Goal: Submit feedback/report problem

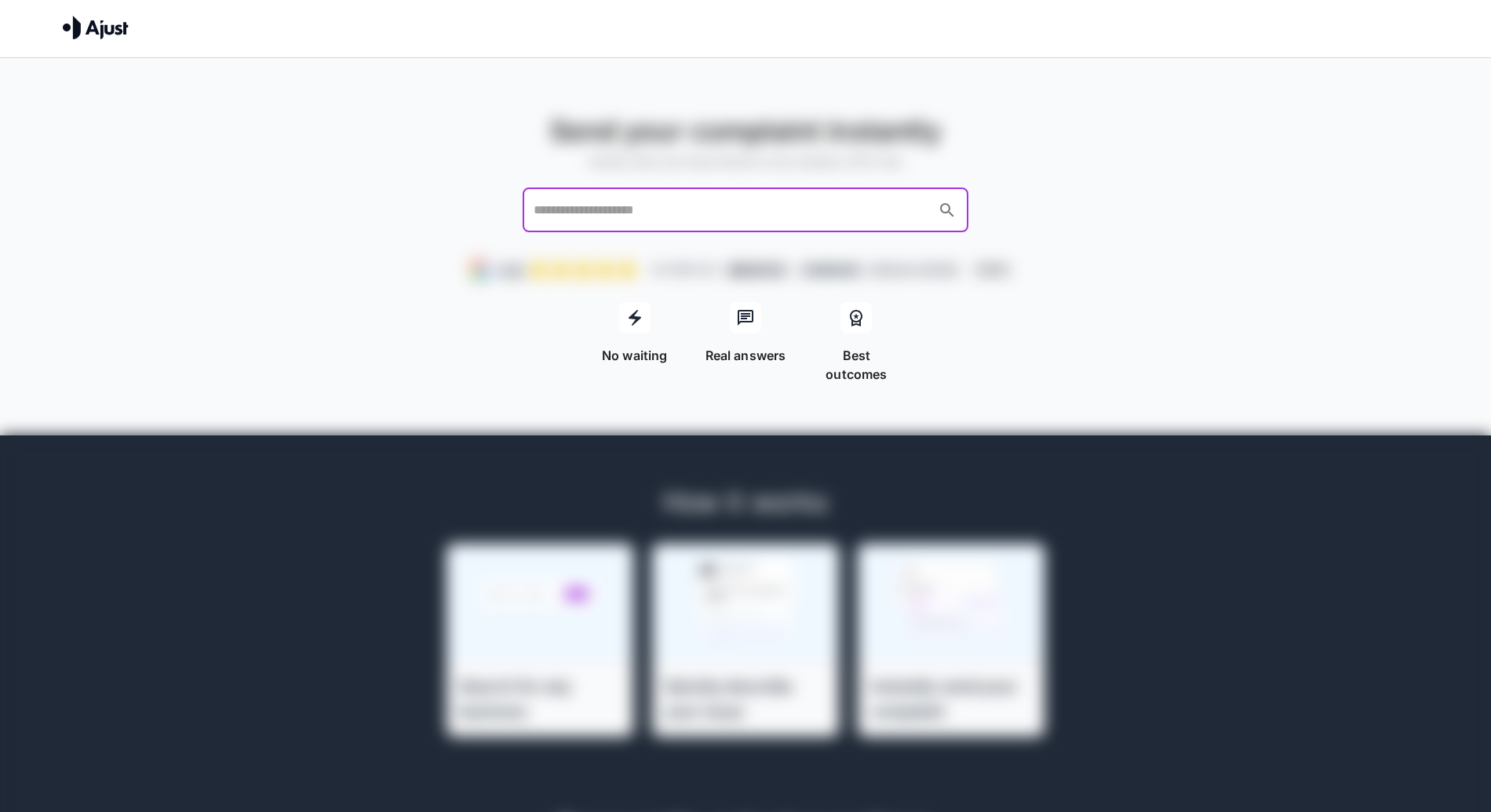
click at [677, 203] on input "text" at bounding box center [731, 210] width 402 height 30
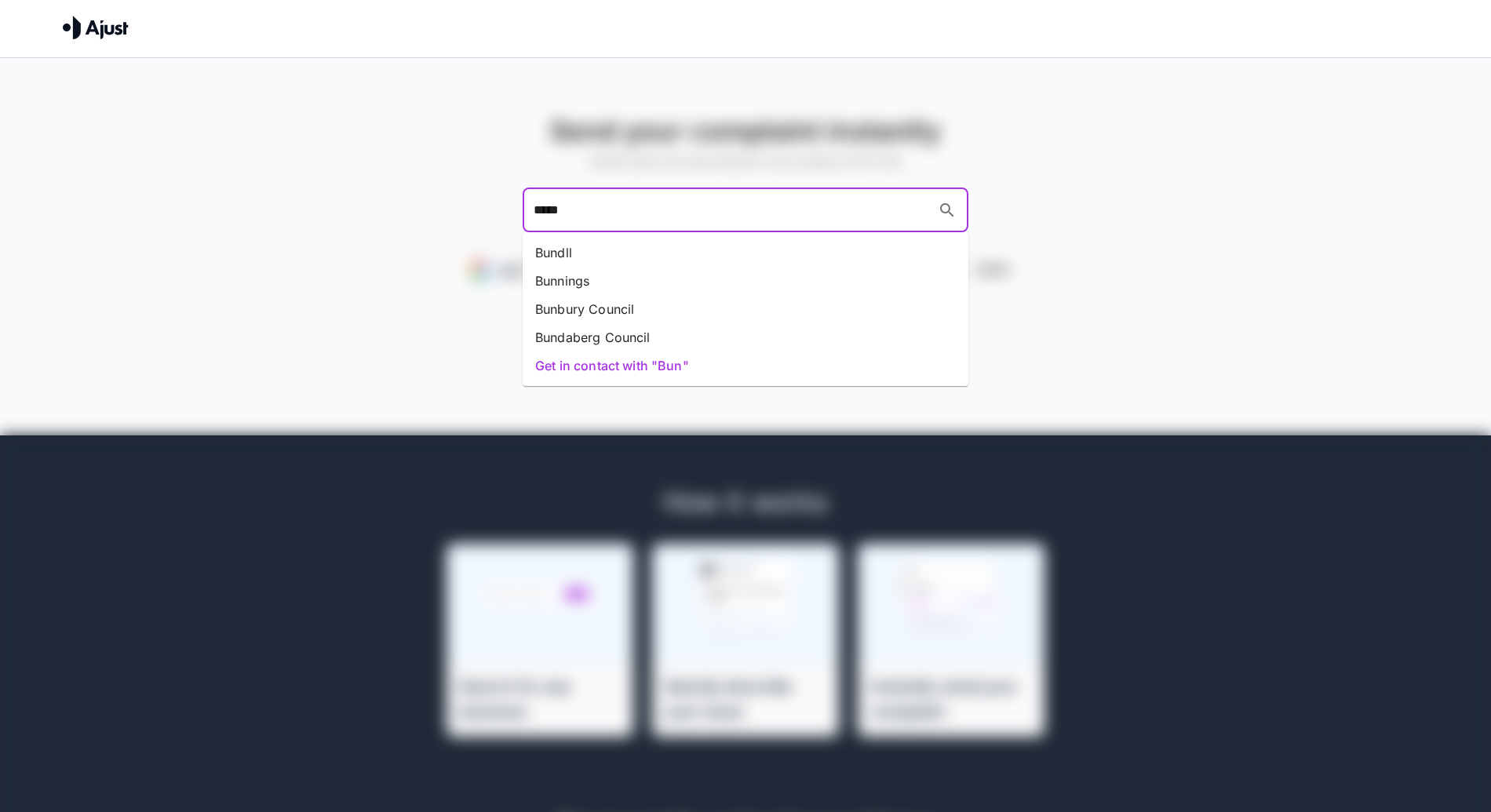
type input "******"
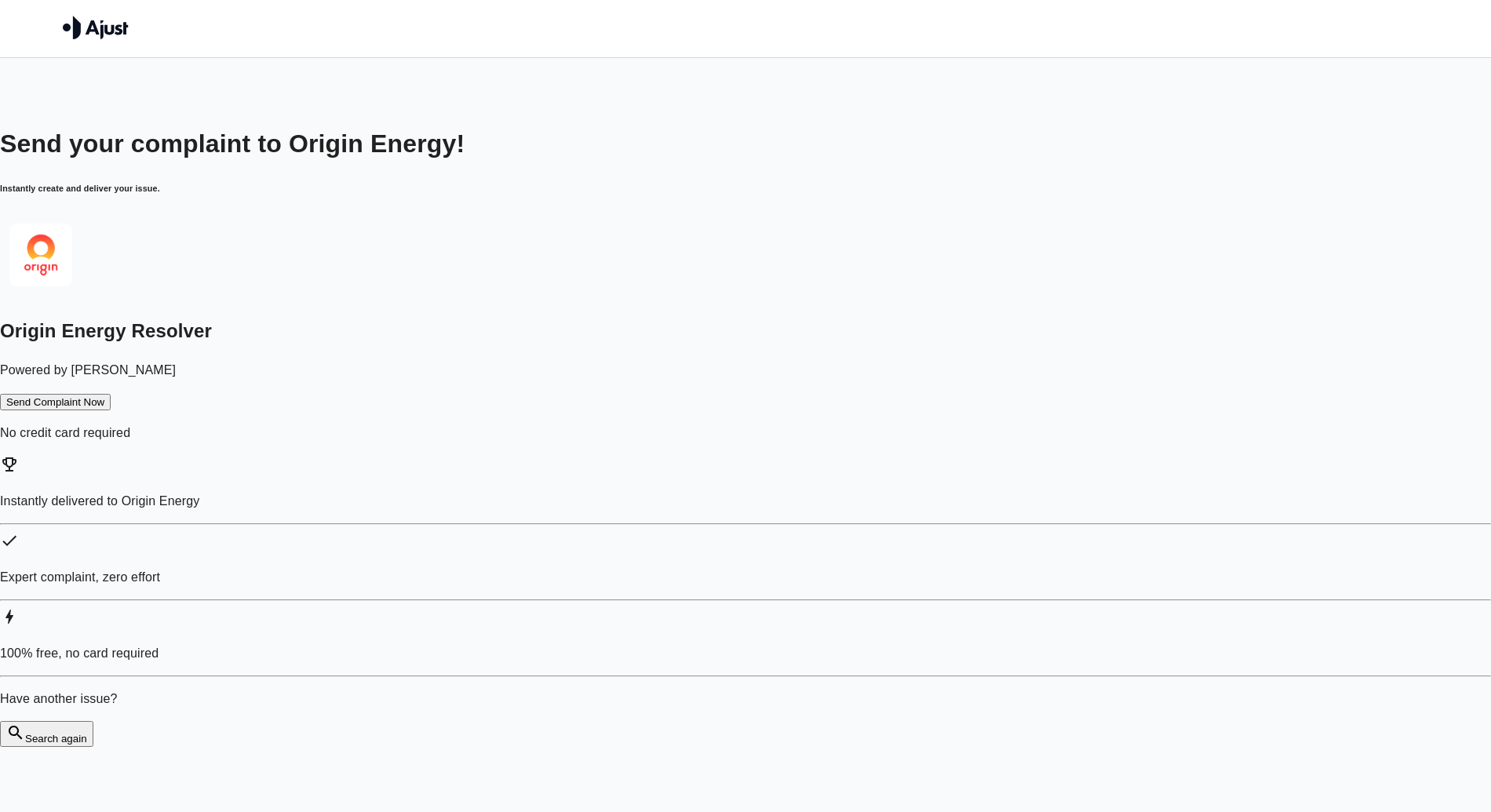
click at [110, 404] on button "Send Complaint Now" at bounding box center [55, 402] width 110 height 16
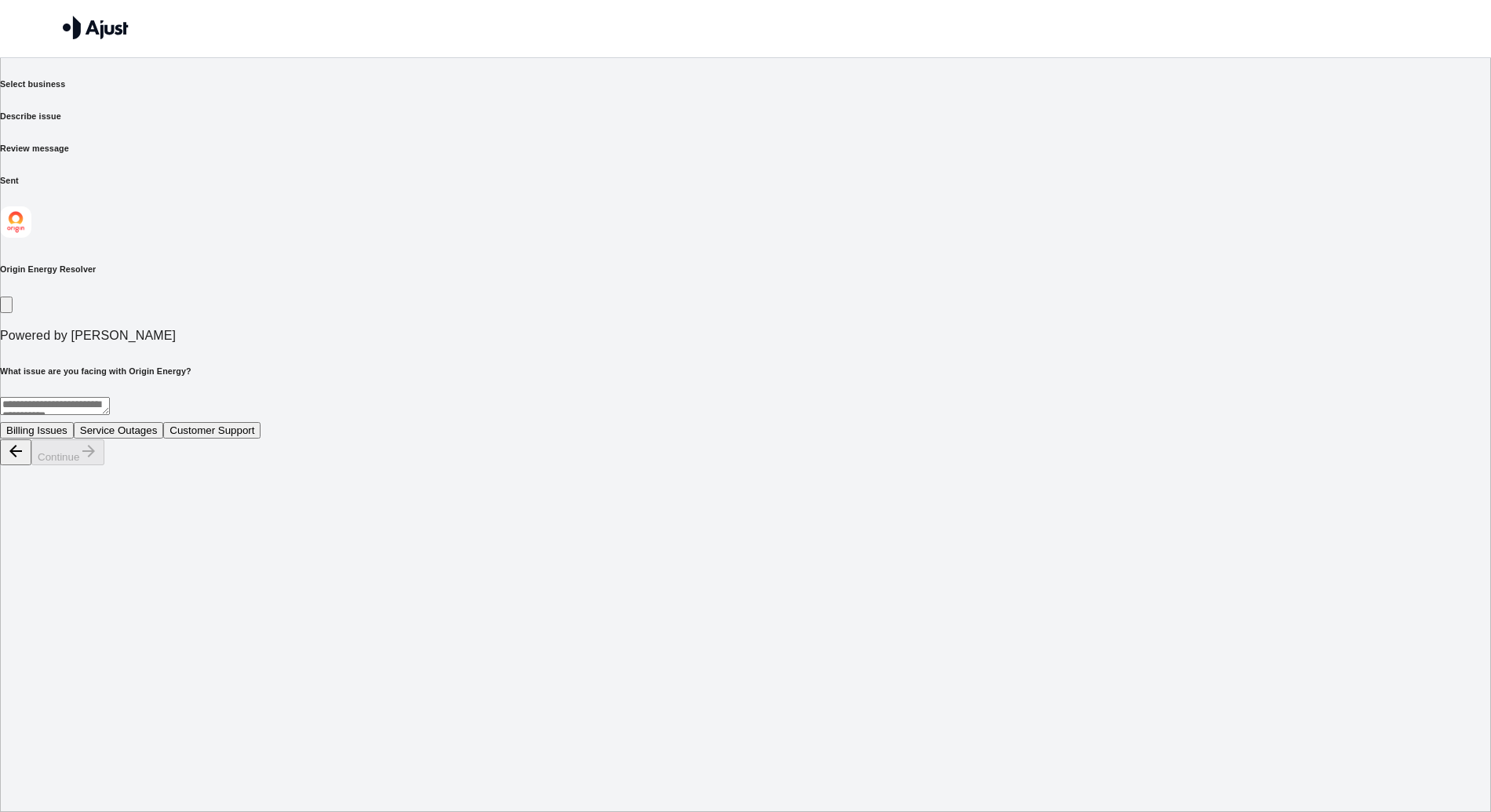
click at [110, 397] on textarea at bounding box center [54, 406] width 110 height 18
type textarea "********"
click at [73, 422] on button "Billing Issues" at bounding box center [36, 430] width 73 height 16
click at [104, 465] on button "Continue" at bounding box center [68, 452] width 73 height 26
click at [924, 397] on div "* ​" at bounding box center [745, 409] width 1491 height 24
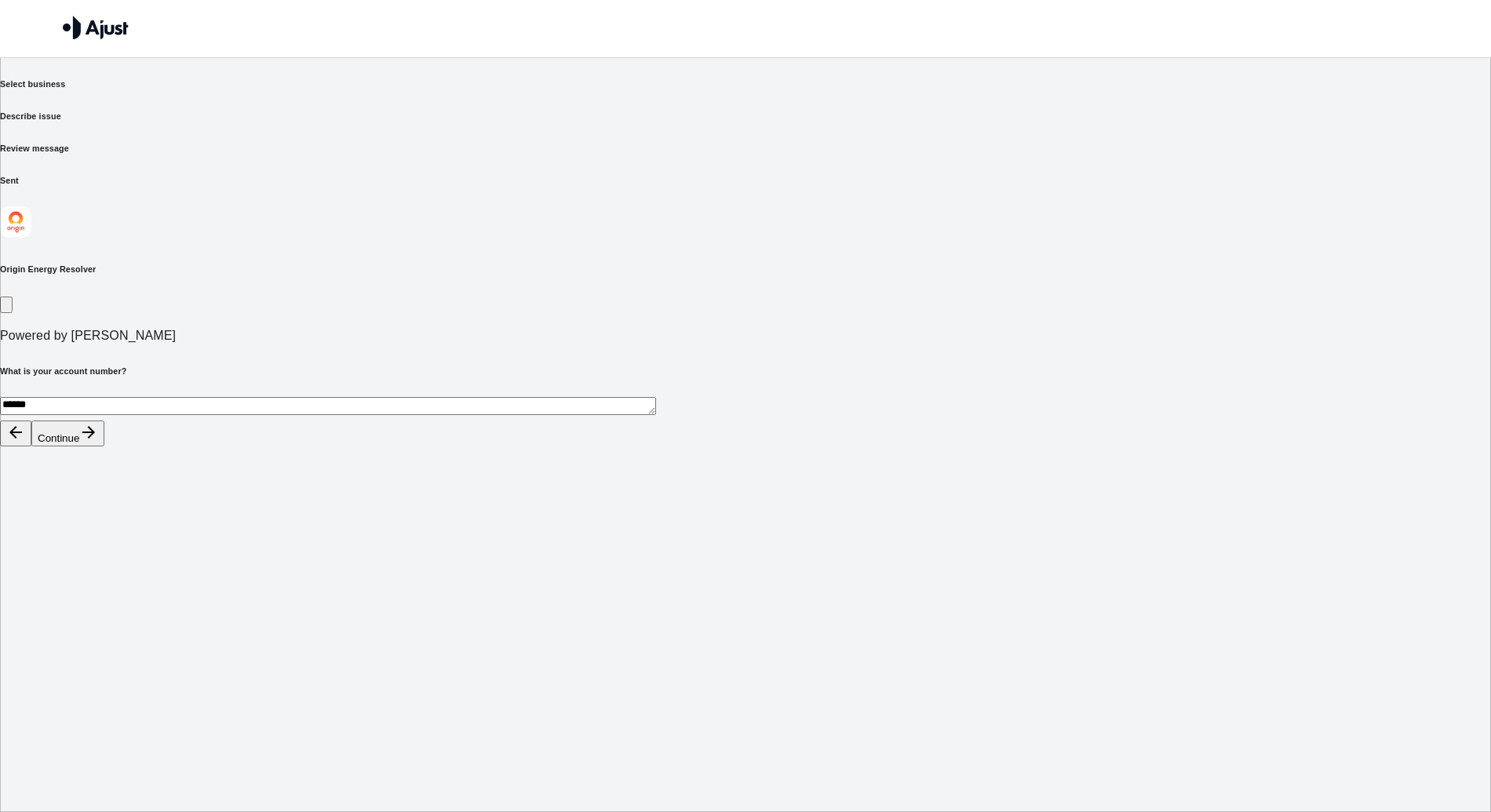
type textarea "******"
click at [104, 446] on button "Continue" at bounding box center [68, 434] width 73 height 26
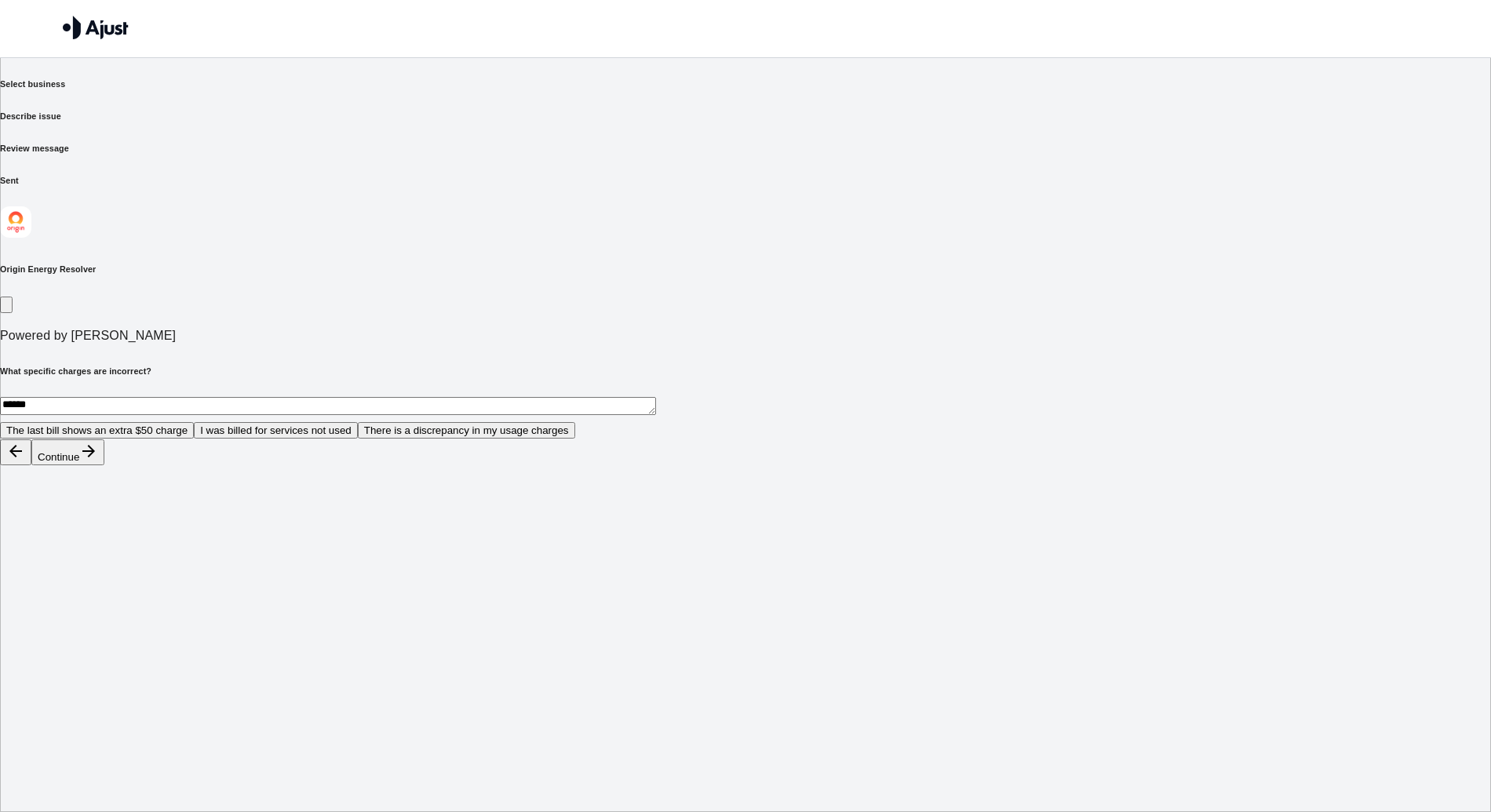
click at [194, 422] on button "The last bill shows an extra $50 charge" at bounding box center [97, 430] width 194 height 16
click at [104, 465] on button "Continue" at bounding box center [68, 452] width 73 height 26
click at [656, 397] on textarea "******" at bounding box center [328, 406] width 656 height 18
click at [824, 466] on html "We help resolve your complaints Select business Describe issue Review message S…" at bounding box center [745, 233] width 1491 height 466
click at [455, 422] on button "I would like an explanation of charges" at bounding box center [361, 430] width 186 height 16
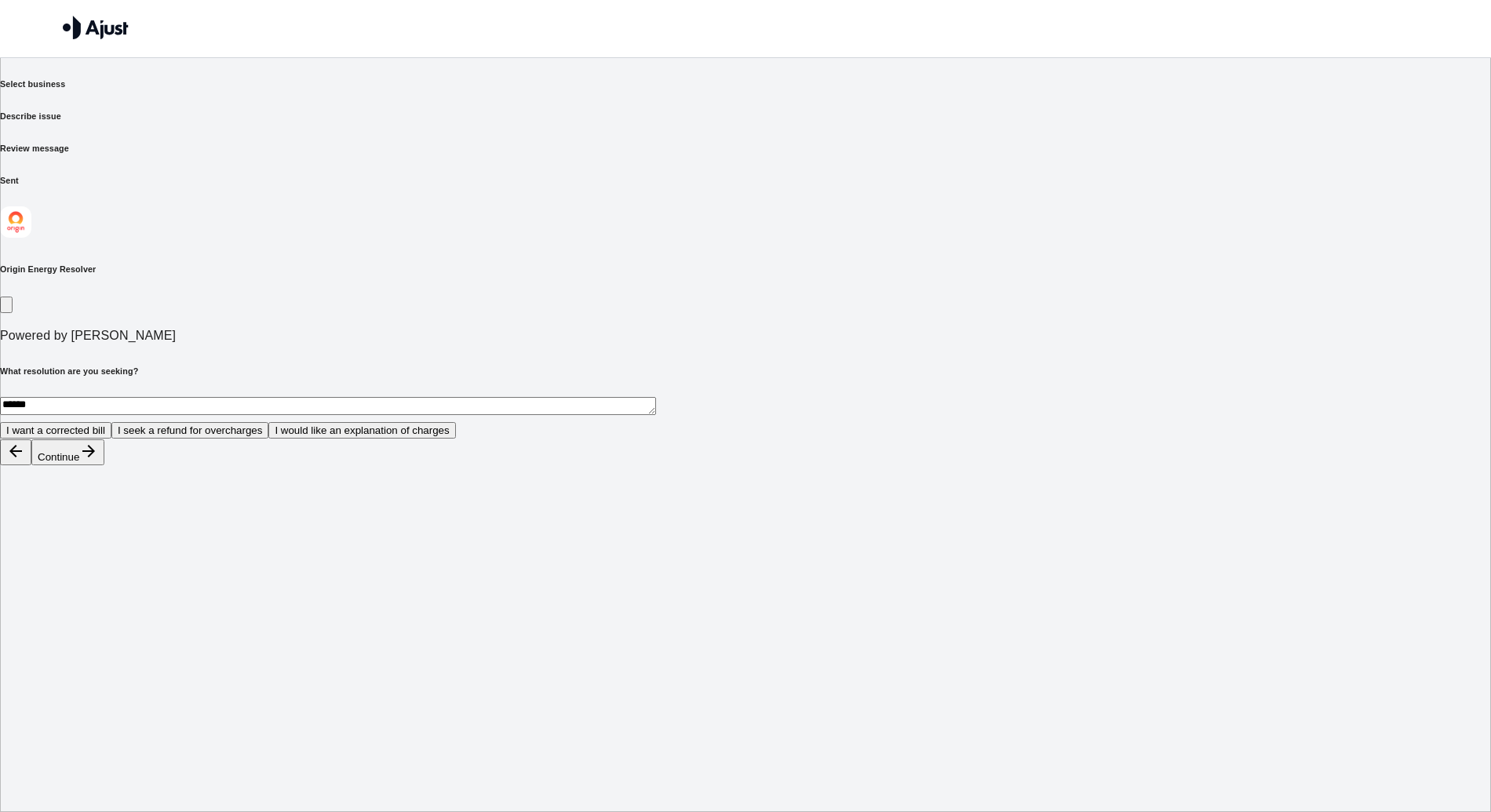
click at [104, 465] on button "Continue" at bounding box center [68, 452] width 73 height 26
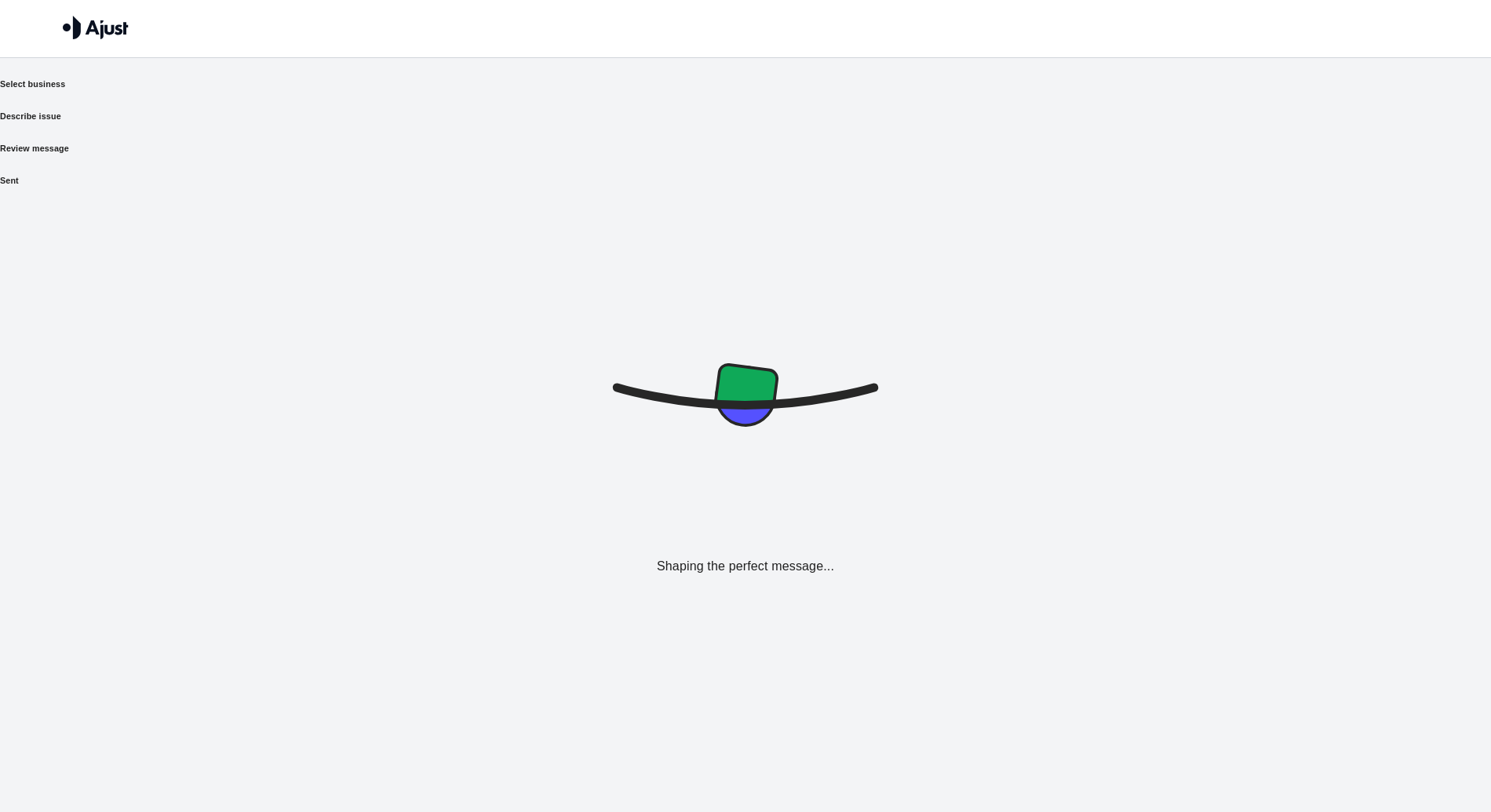
click at [1209, 550] on div "Select business Describe issue Review message Sent Shaping the perfect message.…" at bounding box center [745, 345] width 1491 height 535
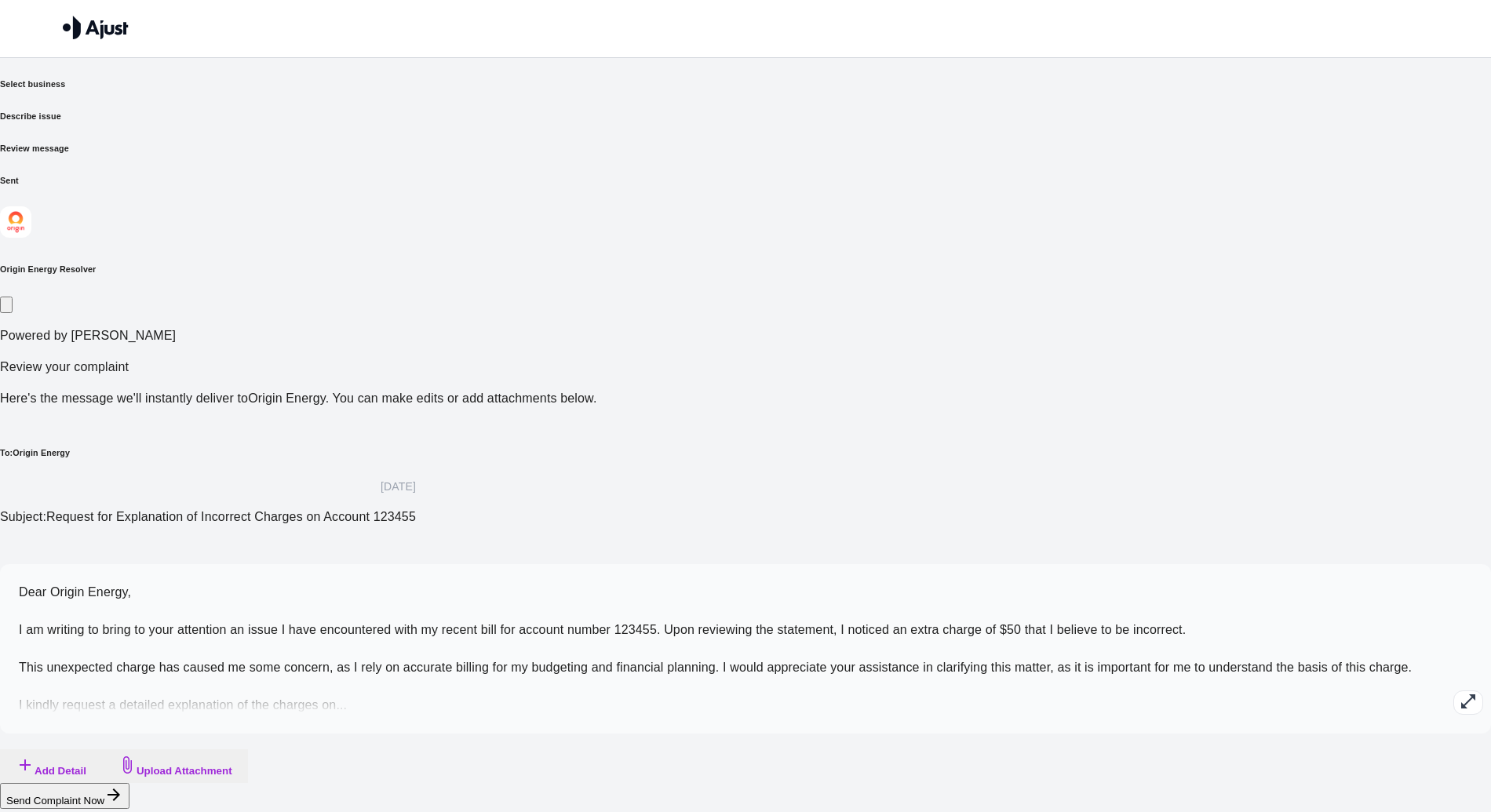
click at [1458, 692] on icon "button" at bounding box center [1467, 701] width 19 height 19
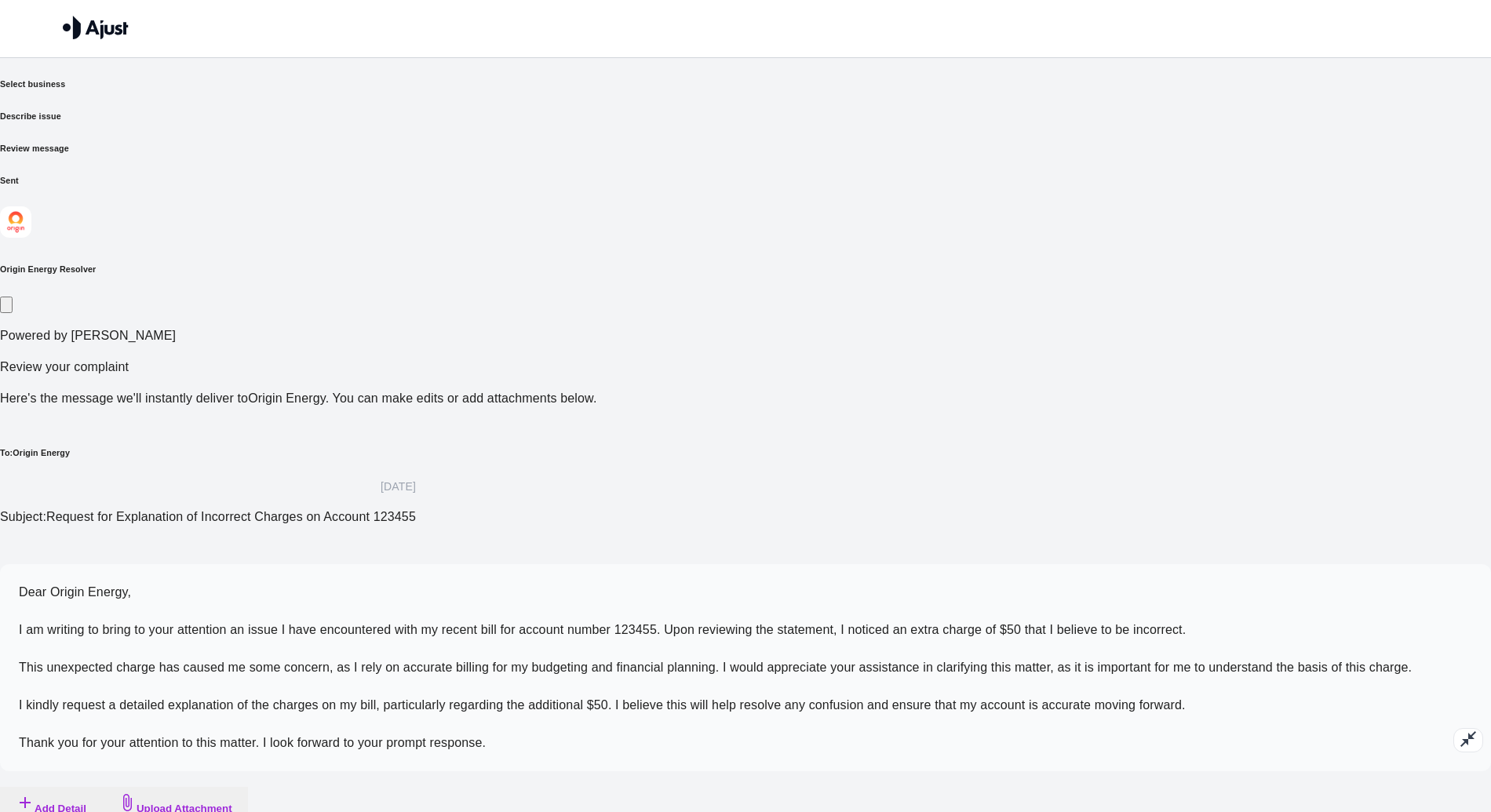
click at [922, 583] on p "Dear Origin Energy, I am writing to bring to your attention an issue I have enc…" at bounding box center [745, 667] width 1453 height 169
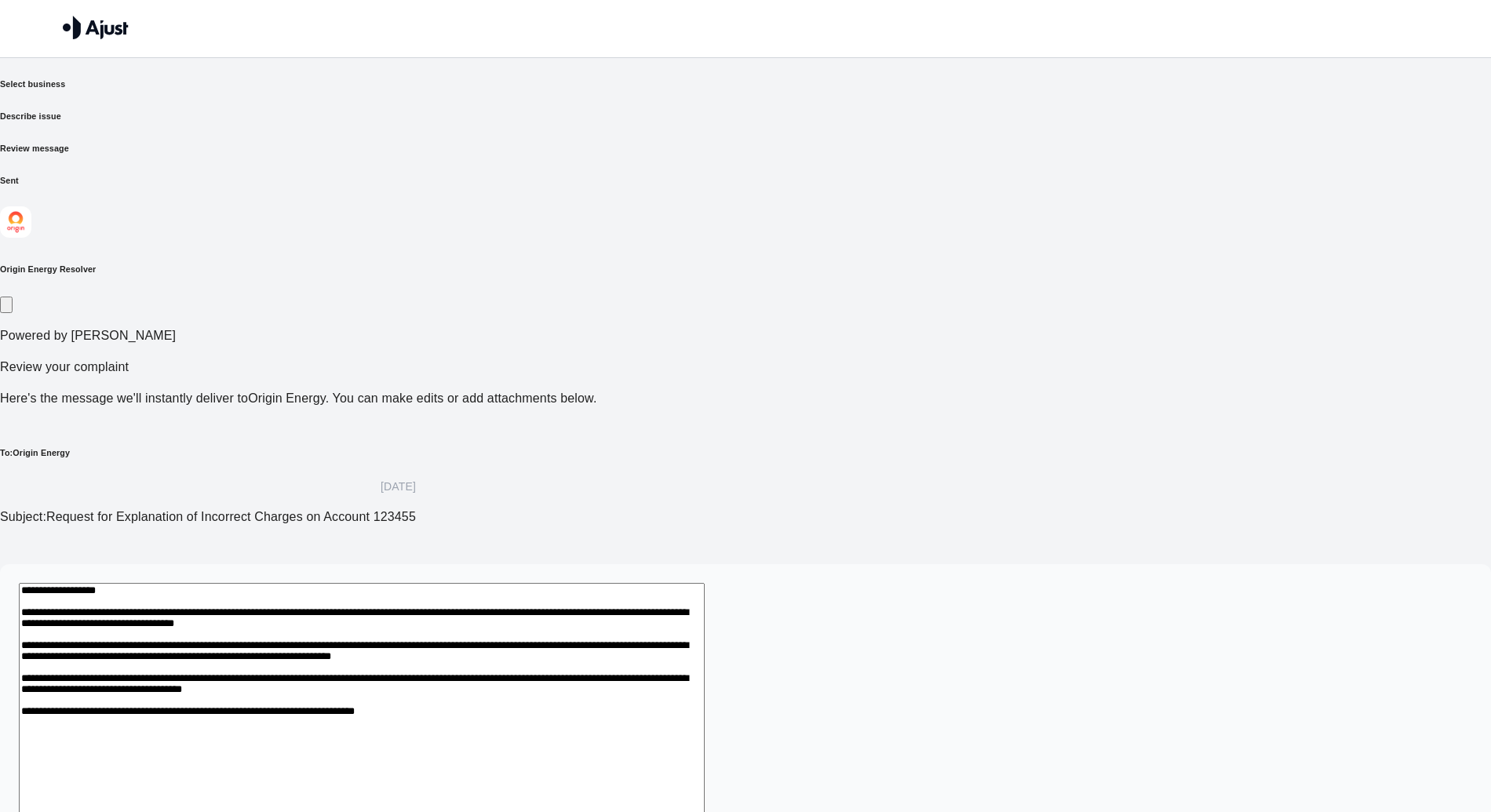
click at [704, 583] on textarea "**********" at bounding box center [361, 709] width 685 height 253
click at [932, 264] on div "Origin Energy Resolver Powered by [PERSON_NAME] Review your complaint Here's th…" at bounding box center [745, 558] width 1491 height 703
click at [479, 97] on div "Select business Describe issue Review message Sent" at bounding box center [745, 132] width 1491 height 109
click at [483, 91] on h6 "Select business" at bounding box center [745, 84] width 1491 height 13
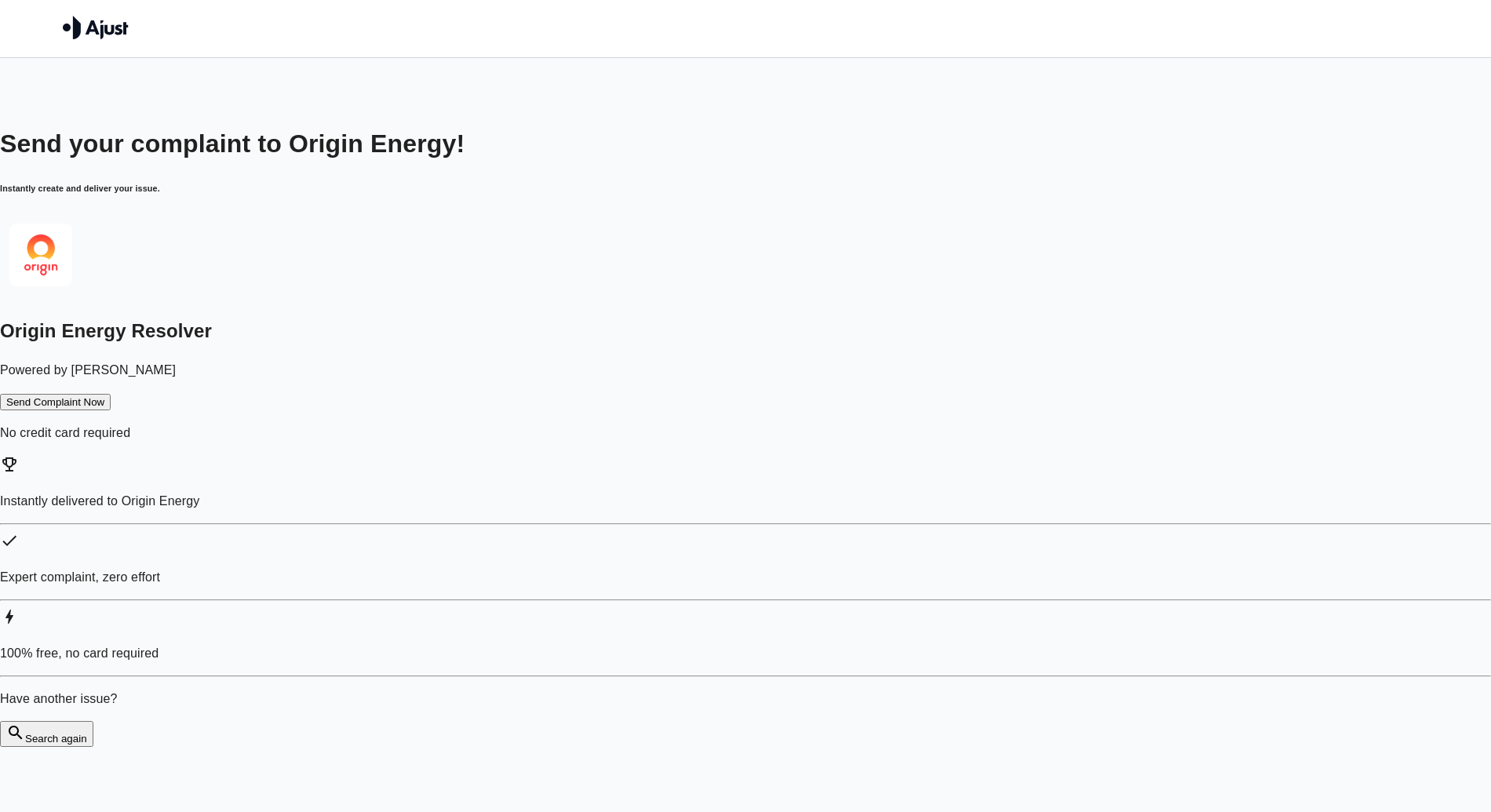
click at [1180, 174] on div "Send your complaint to Origin Energy! Instantly create and deliver your issue. …" at bounding box center [745, 436] width 1491 height 623
click at [110, 398] on button "Send Complaint Now" at bounding box center [55, 402] width 110 height 16
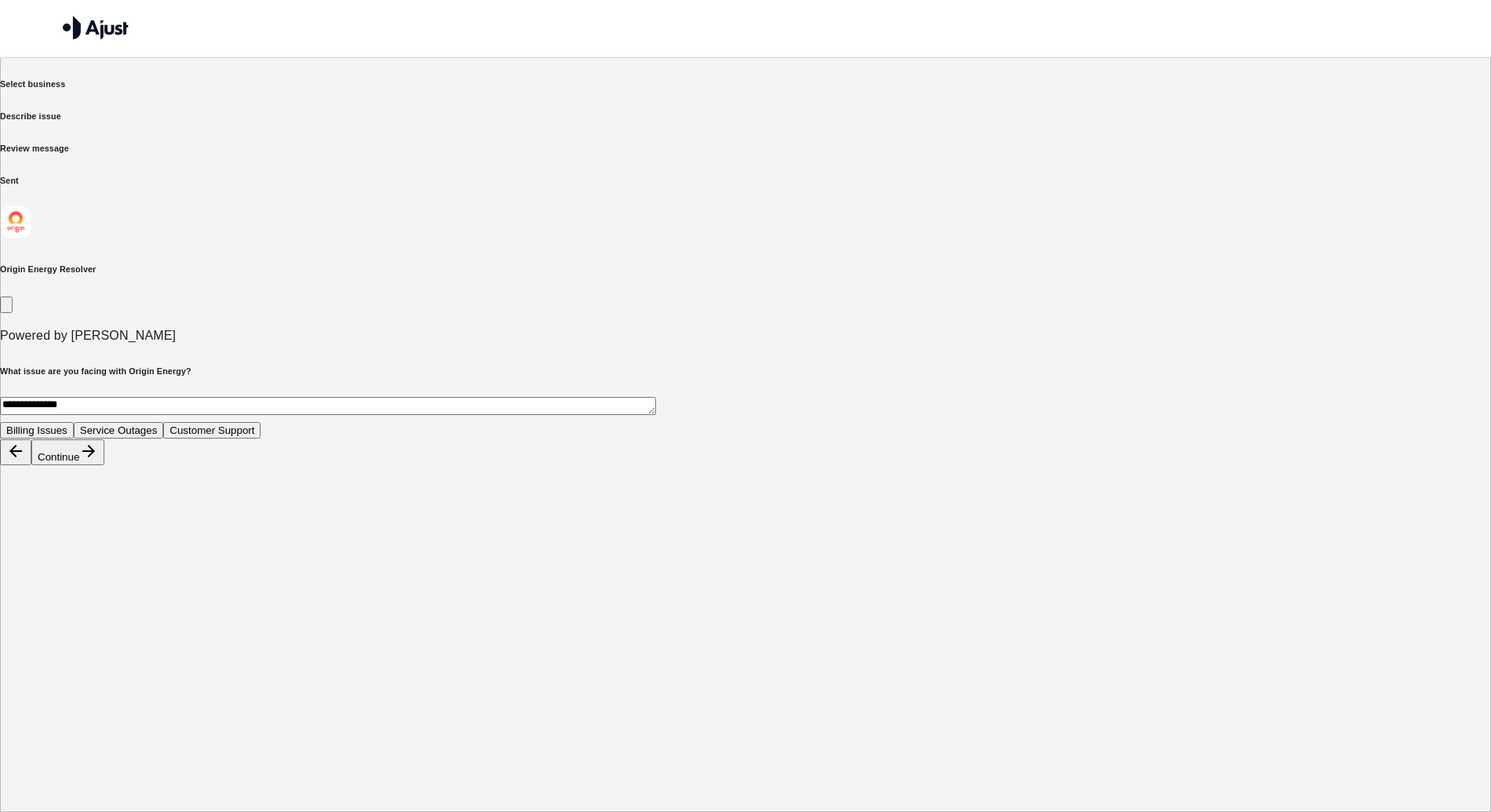
click at [261, 422] on button "Customer Support" at bounding box center [211, 430] width 97 height 16
click at [32, 465] on button "button" at bounding box center [15, 452] width 32 height 26
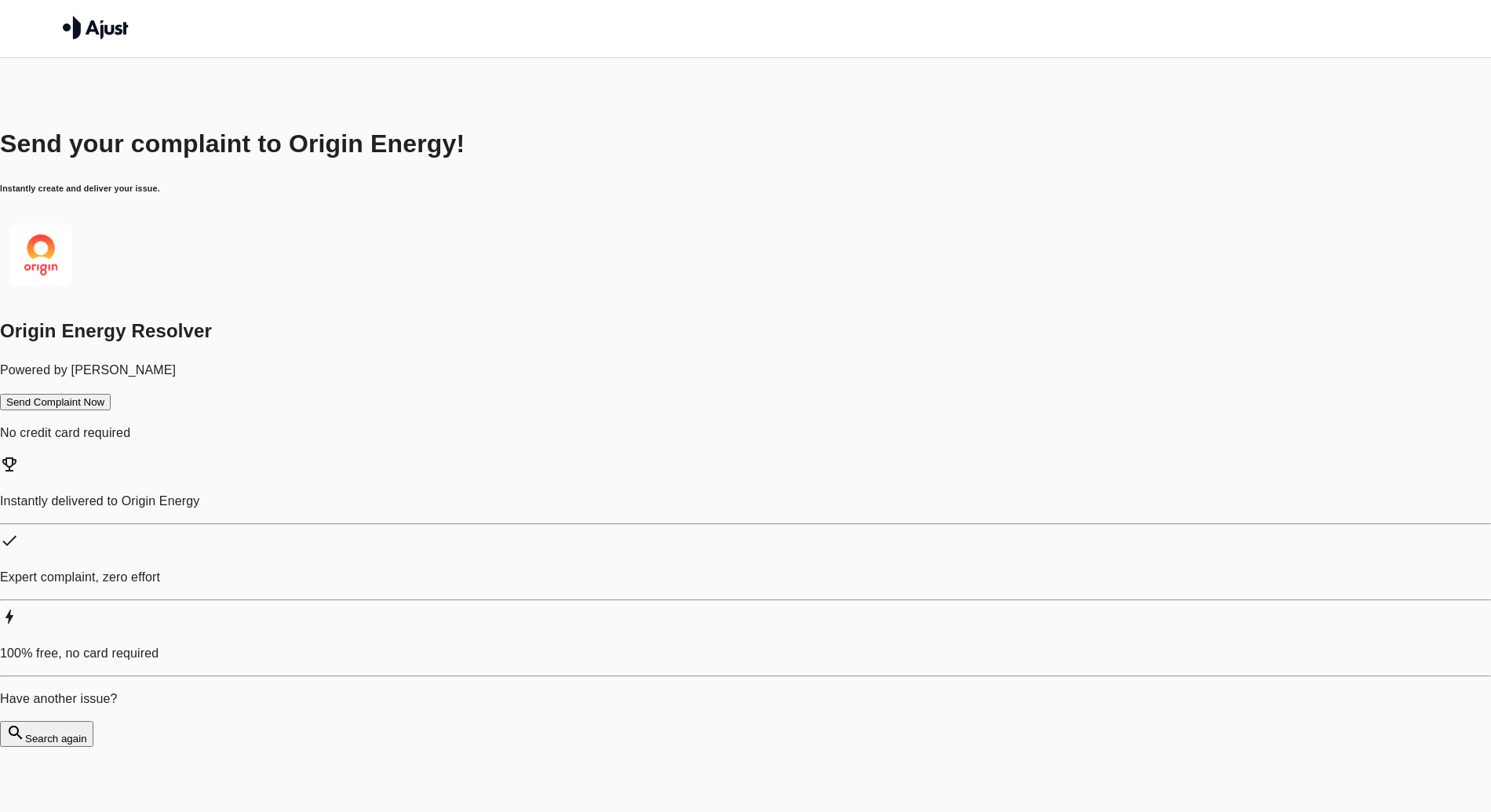
click at [93, 721] on button "Search again" at bounding box center [46, 733] width 93 height 26
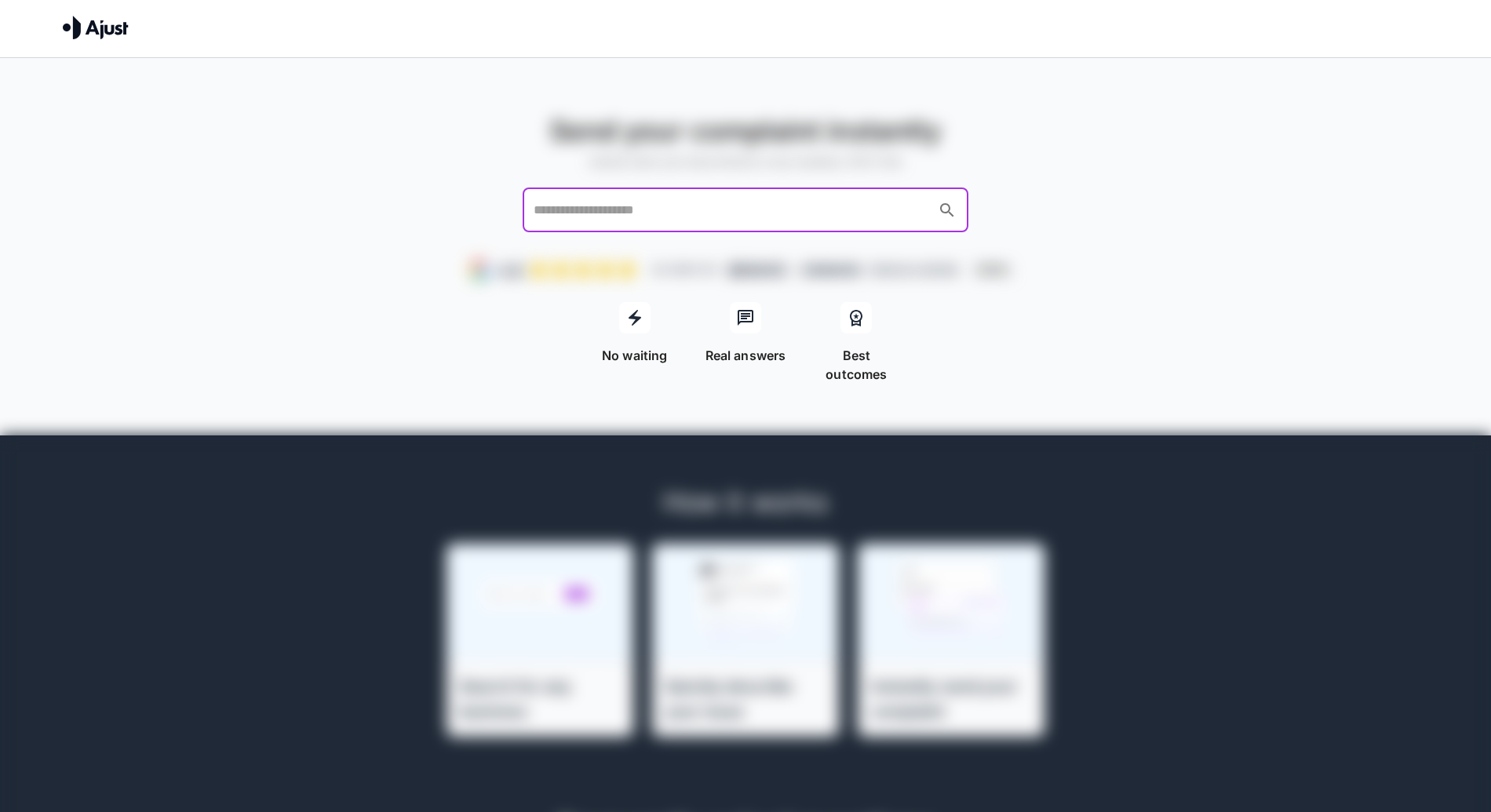
click at [717, 199] on input "text" at bounding box center [731, 210] width 402 height 30
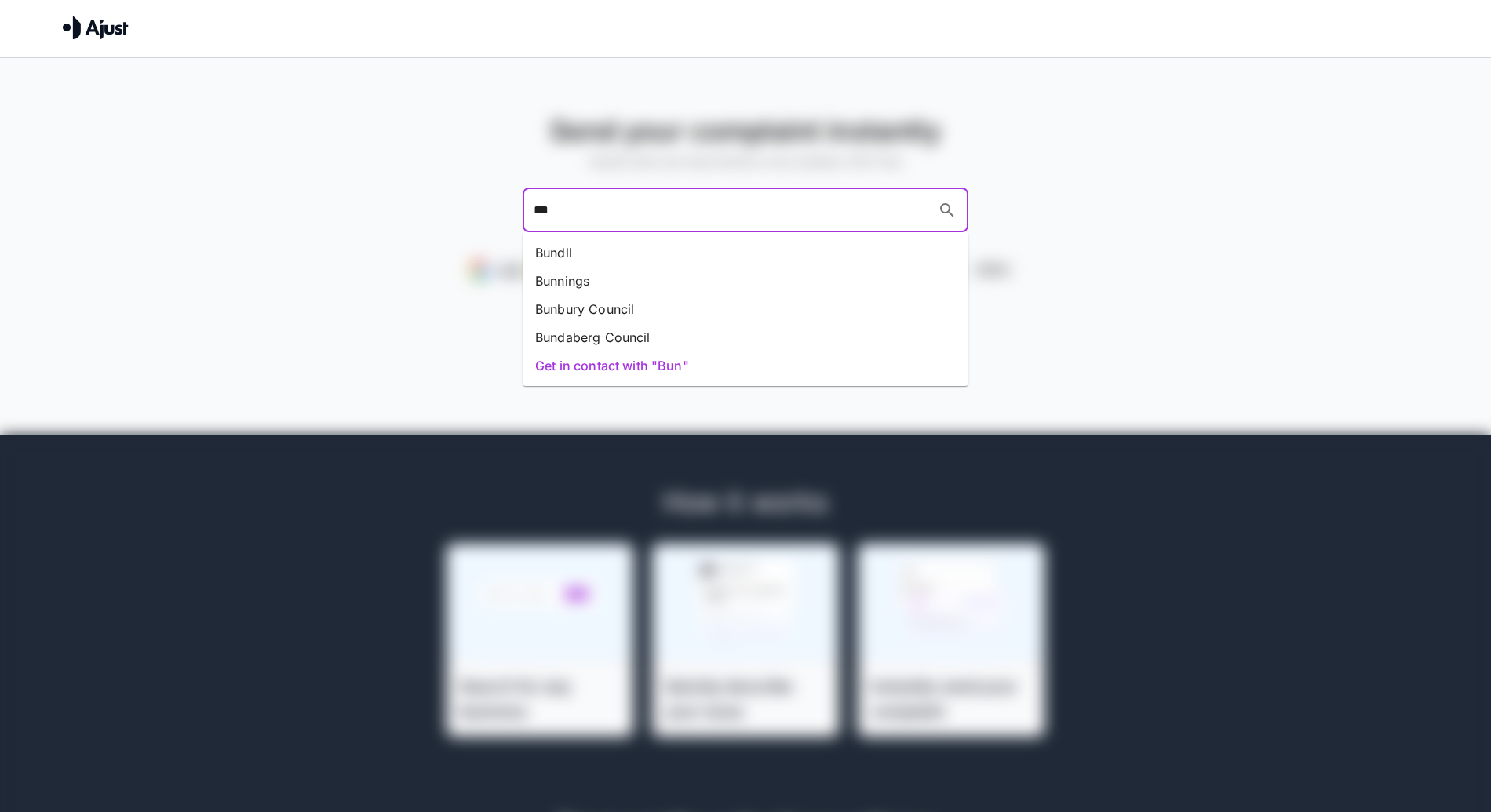
type input "****"
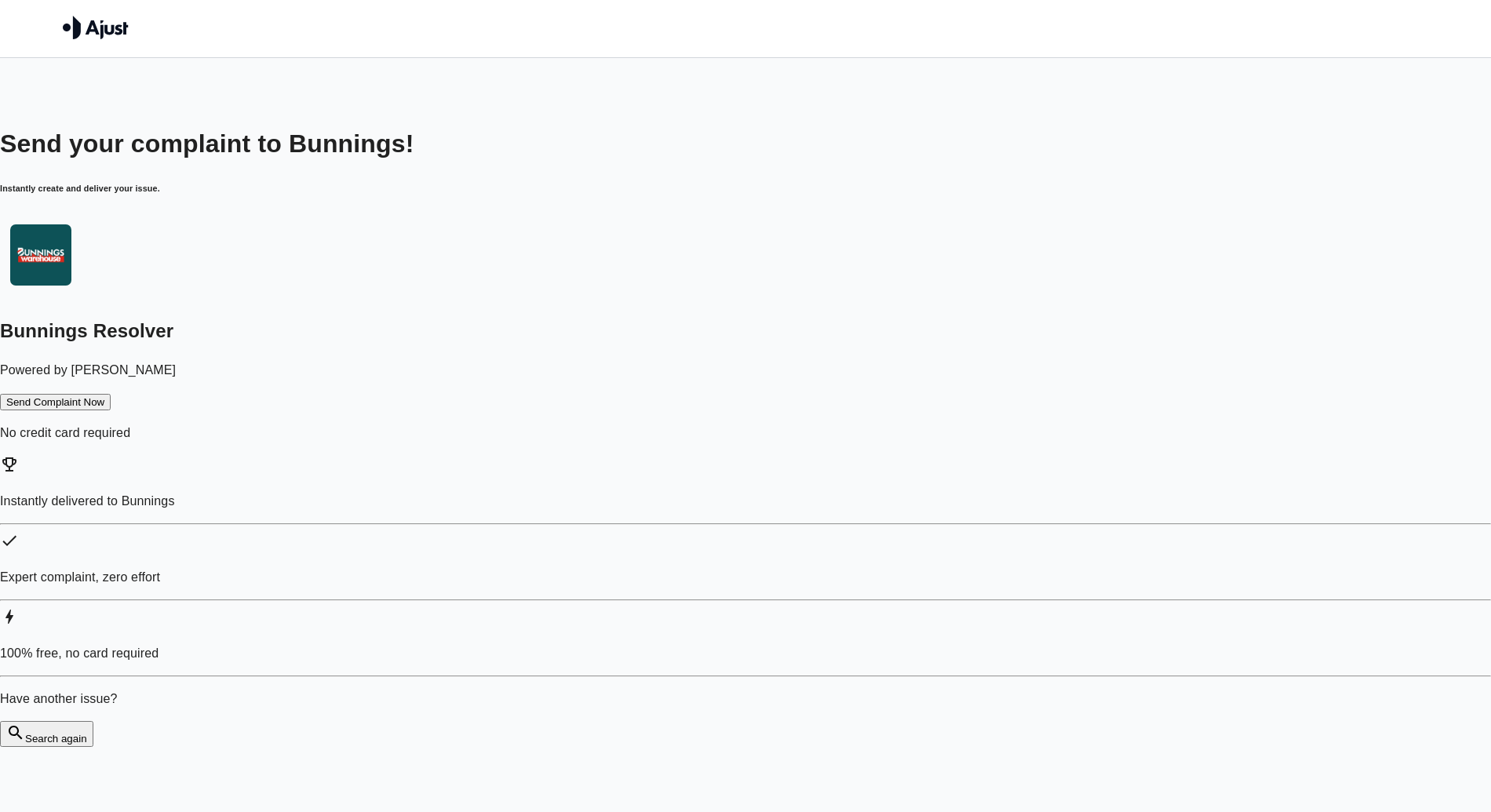
click at [110, 410] on button "Send Complaint Now" at bounding box center [55, 402] width 110 height 16
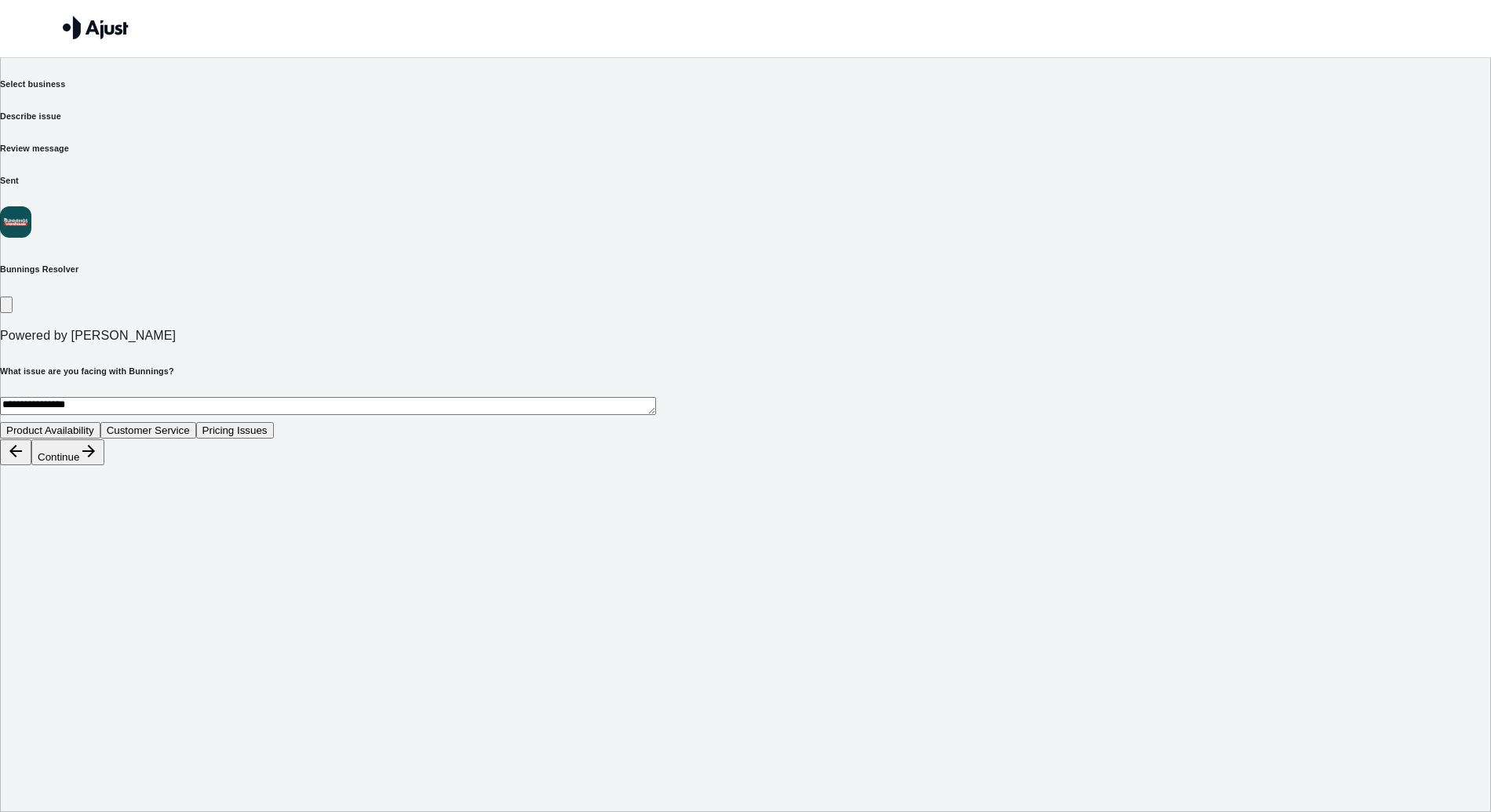
click at [196, 422] on button "Customer Service" at bounding box center [148, 430] width 96 height 16
click at [104, 465] on button "Continue" at bounding box center [68, 452] width 73 height 26
click at [148, 422] on button "Long wait time for assistance" at bounding box center [73, 430] width 148 height 16
click at [104, 465] on button "Continue" at bounding box center [68, 452] width 73 height 26
click at [656, 397] on textarea at bounding box center [328, 406] width 656 height 18
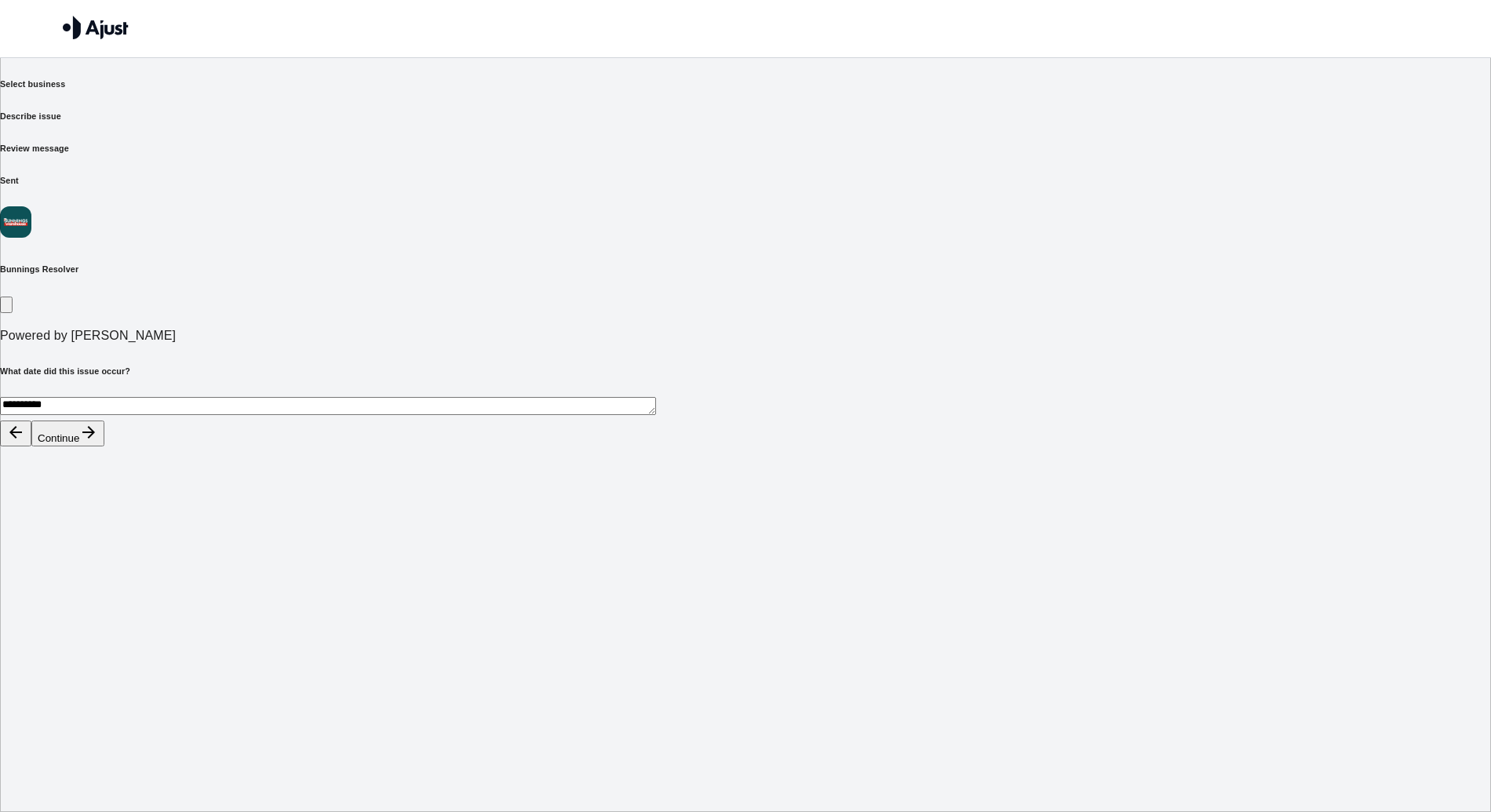
type textarea "**********"
click at [1018, 447] on div "Continue" at bounding box center [745, 434] width 1491 height 26
click at [104, 446] on button "Continue" at bounding box center [68, 434] width 73 height 26
click at [1227, 453] on html "**********" at bounding box center [745, 233] width 1491 height 466
click at [138, 422] on button "Apology from the company" at bounding box center [69, 430] width 138 height 16
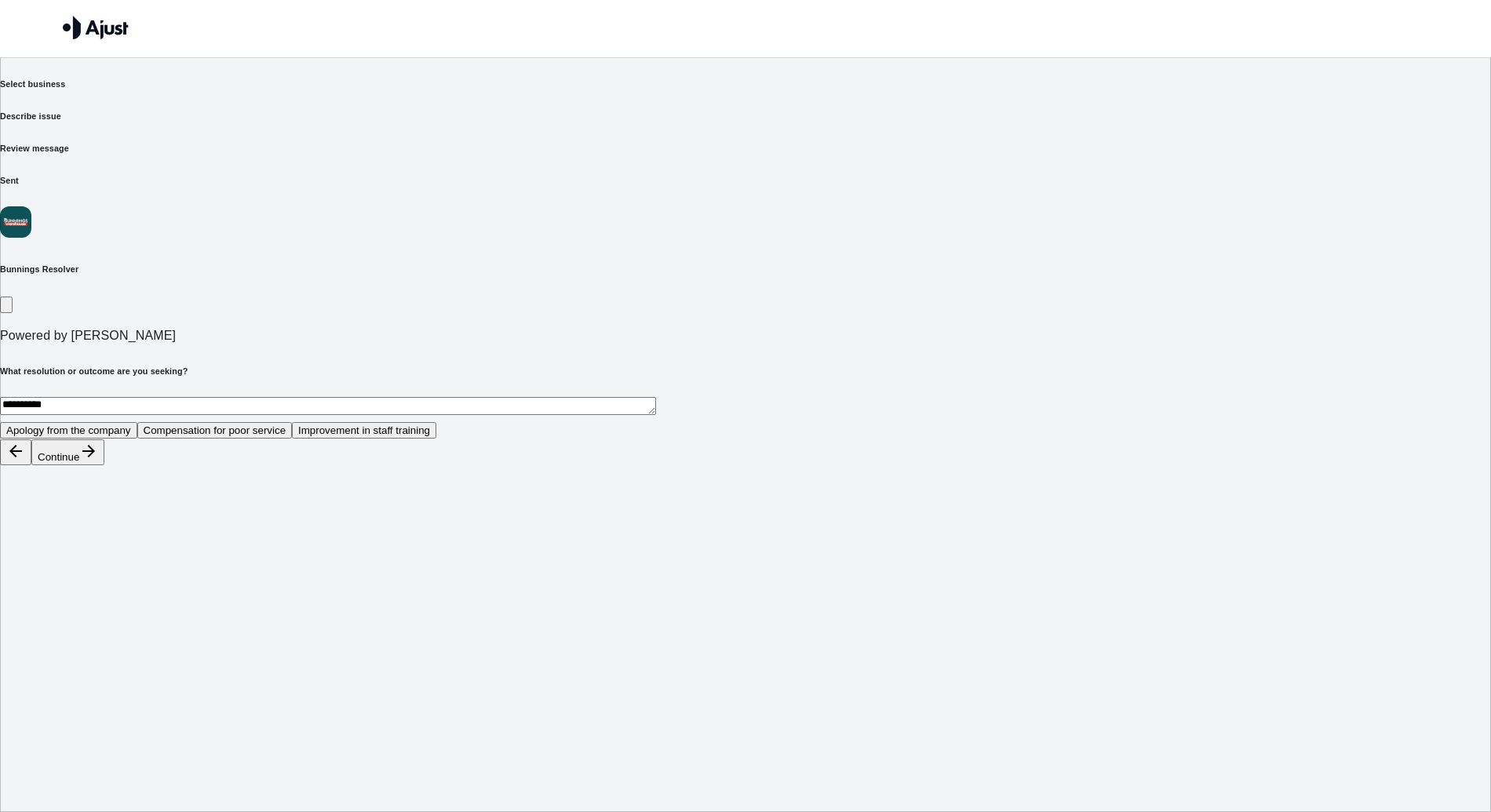
click at [436, 422] on button "Improvement in staff training" at bounding box center [363, 430] width 144 height 16
click at [104, 465] on button "Continue" at bounding box center [68, 452] width 73 height 26
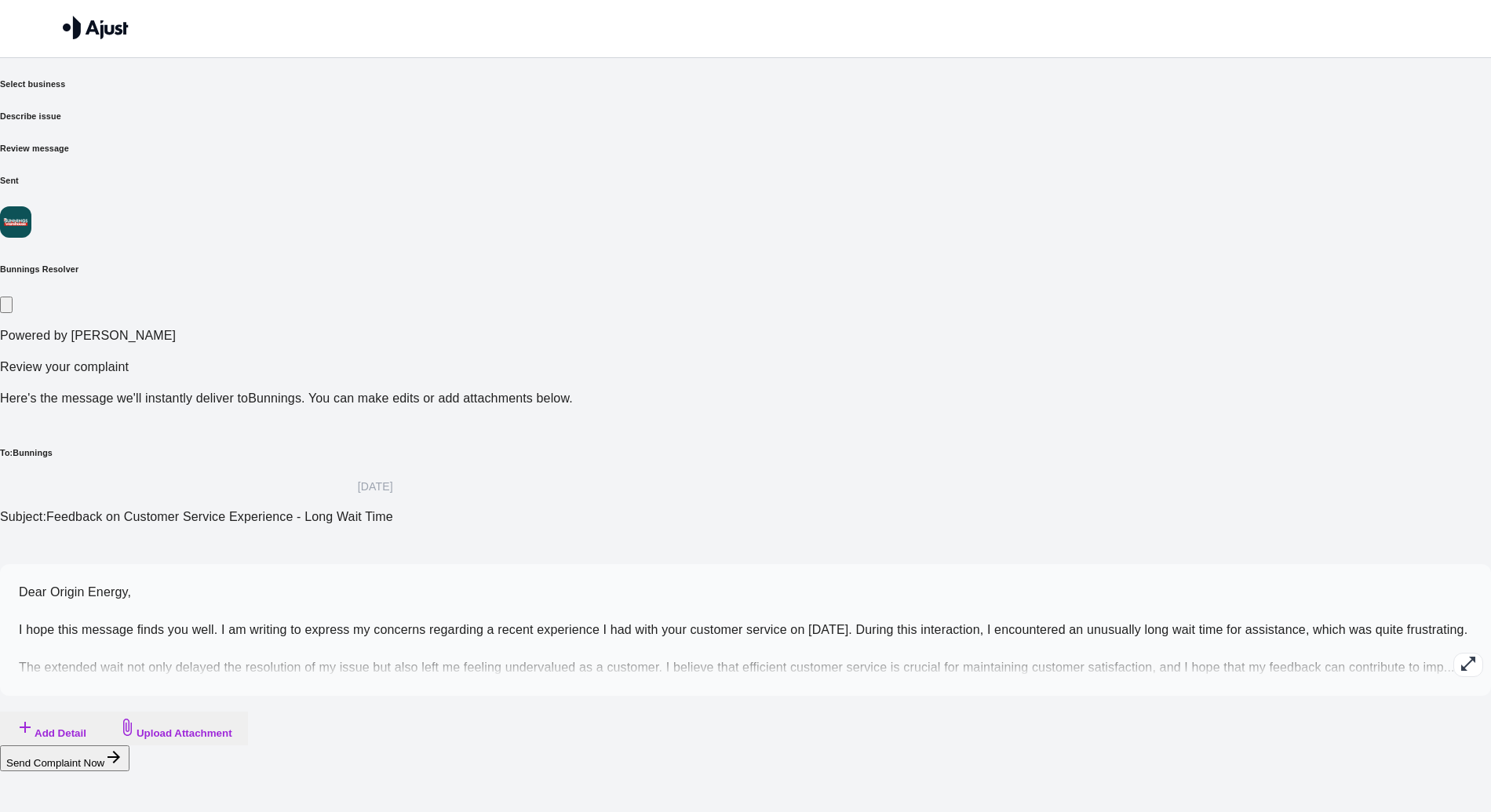
click at [1458, 654] on icon "button" at bounding box center [1467, 664] width 19 height 19
